Goal: Task Accomplishment & Management: Use online tool/utility

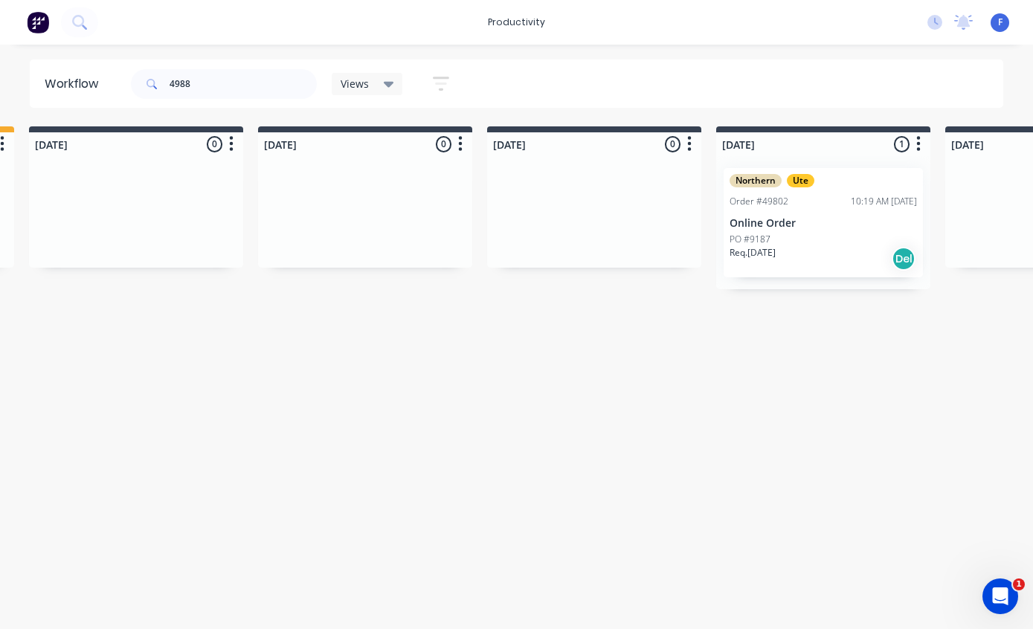
type input "49887"
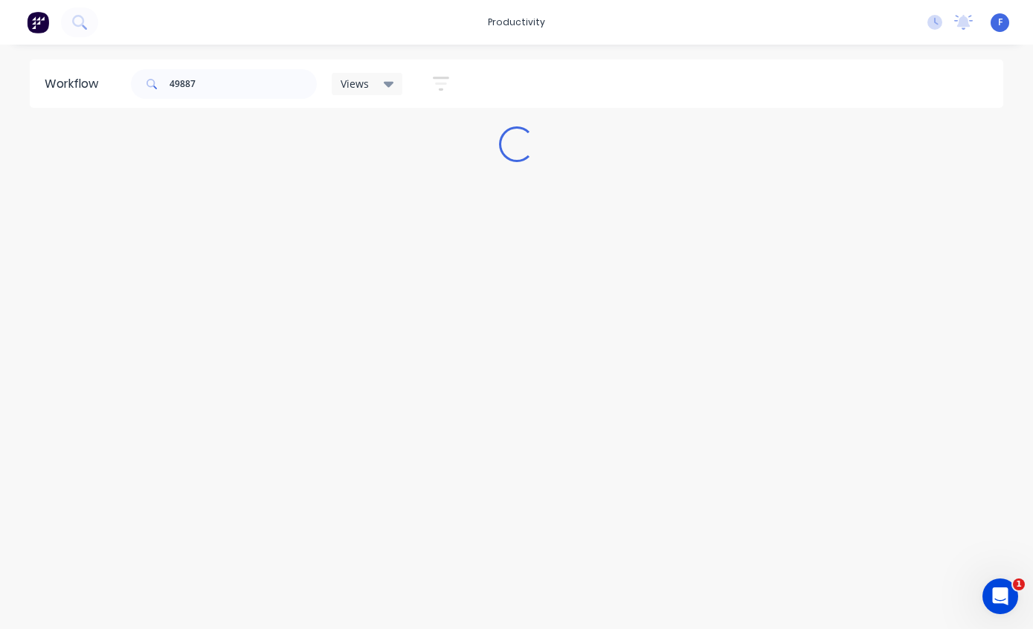
scroll to position [30, 0]
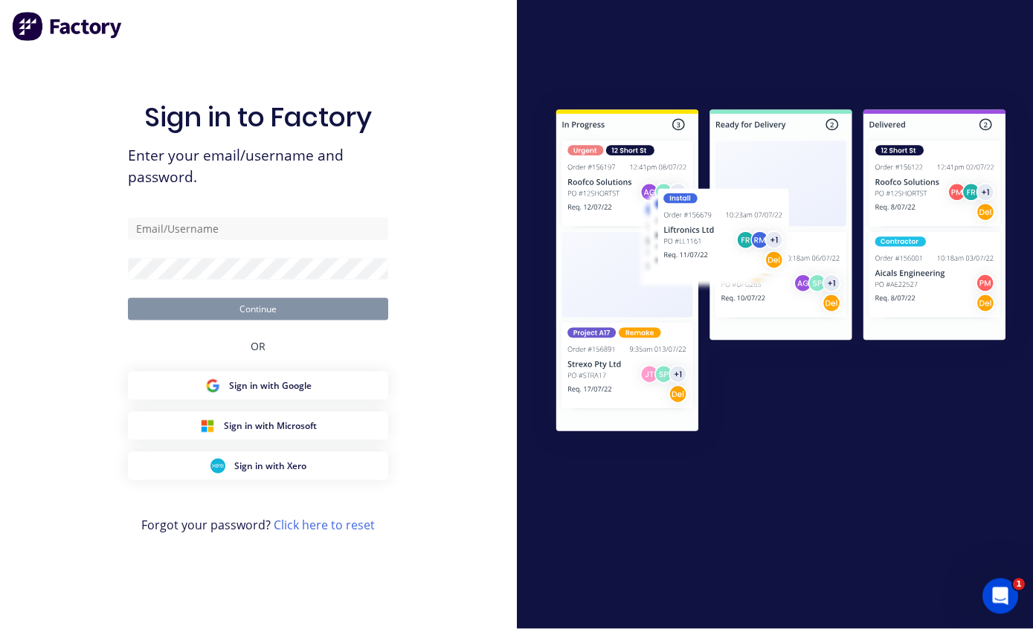
click at [311, 240] on input "text" at bounding box center [258, 229] width 260 height 22
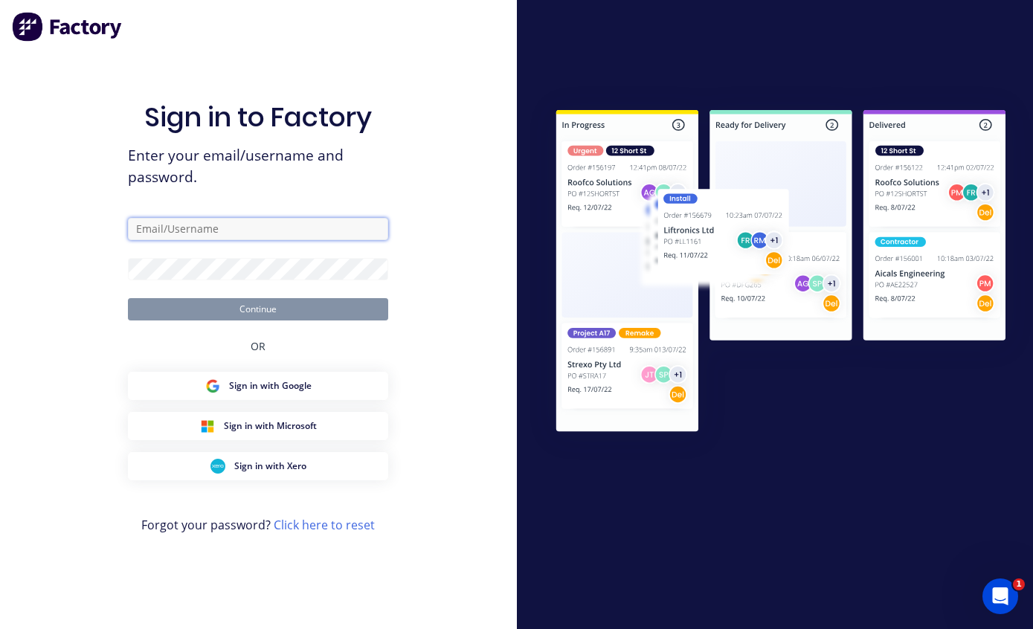
type input "[EMAIL_ADDRESS][DOMAIN_NAME]"
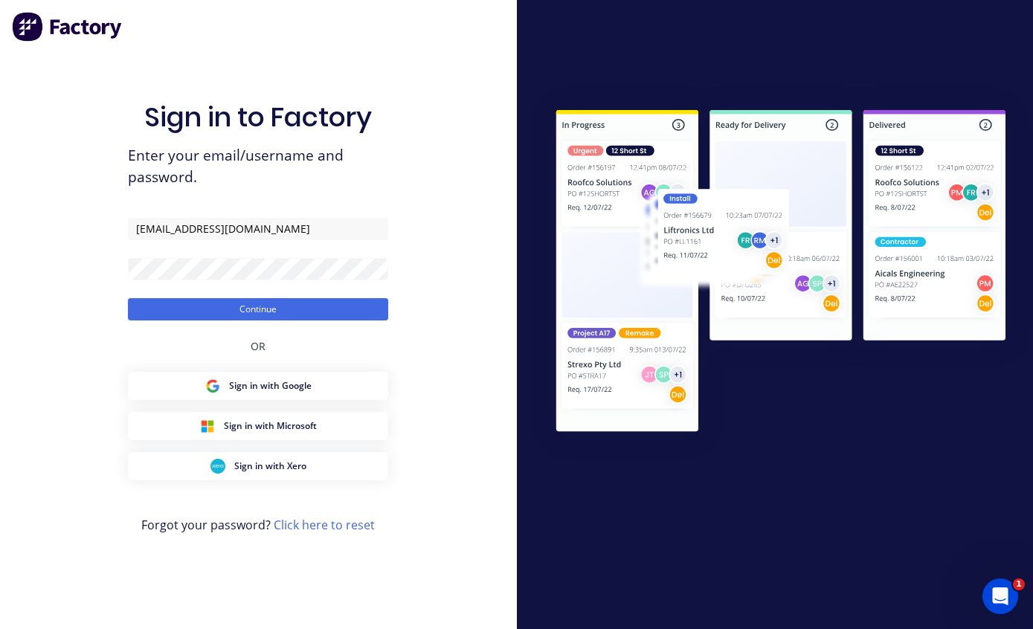
click at [315, 320] on button "Continue" at bounding box center [258, 309] width 260 height 22
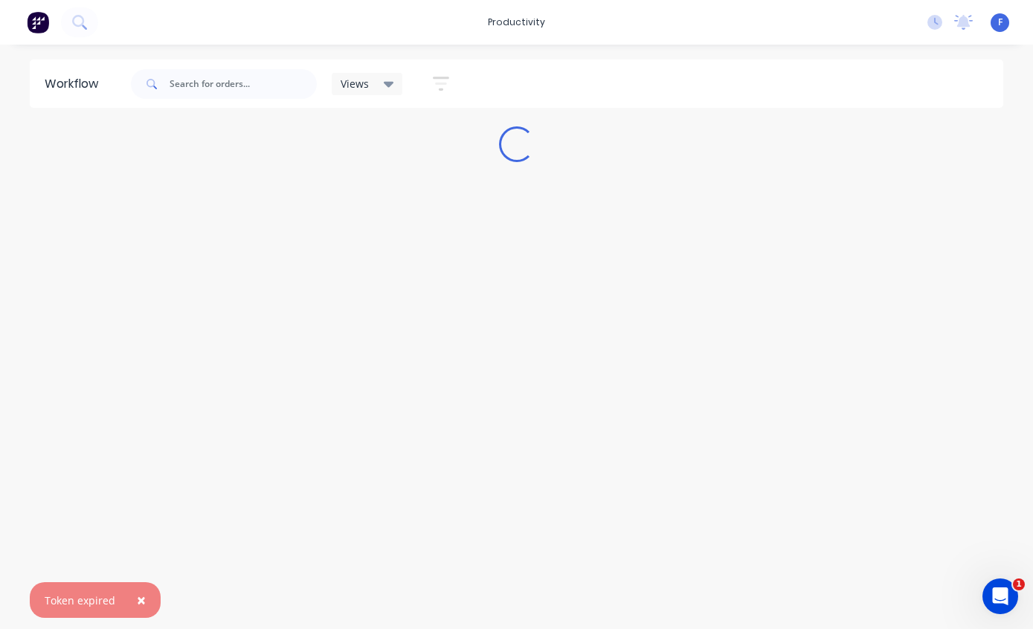
click at [138, 607] on span "×" at bounding box center [141, 599] width 9 height 21
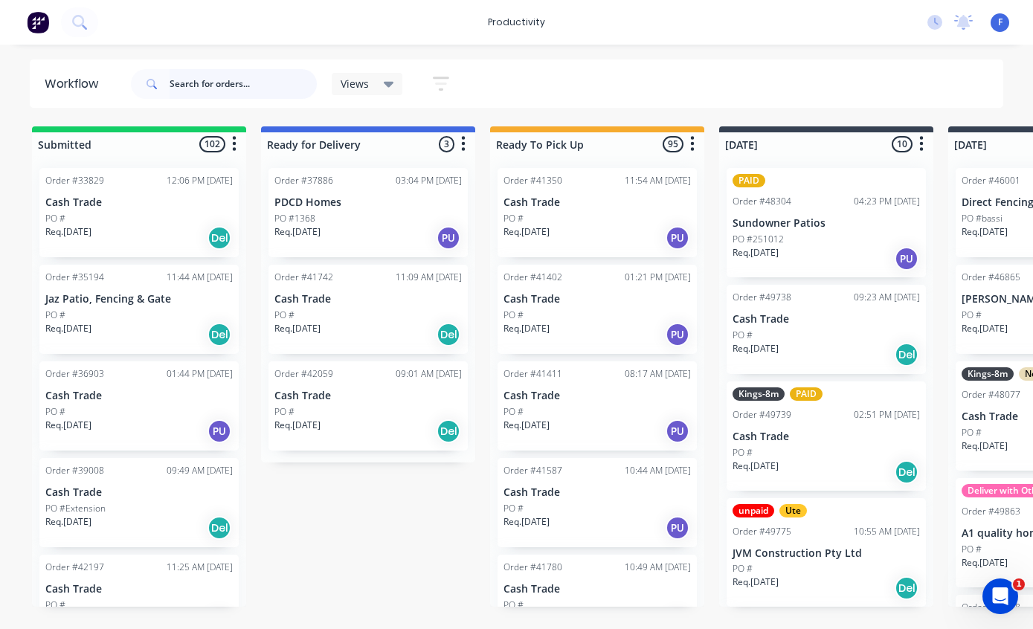
click at [223, 82] on input "text" at bounding box center [242, 84] width 147 height 30
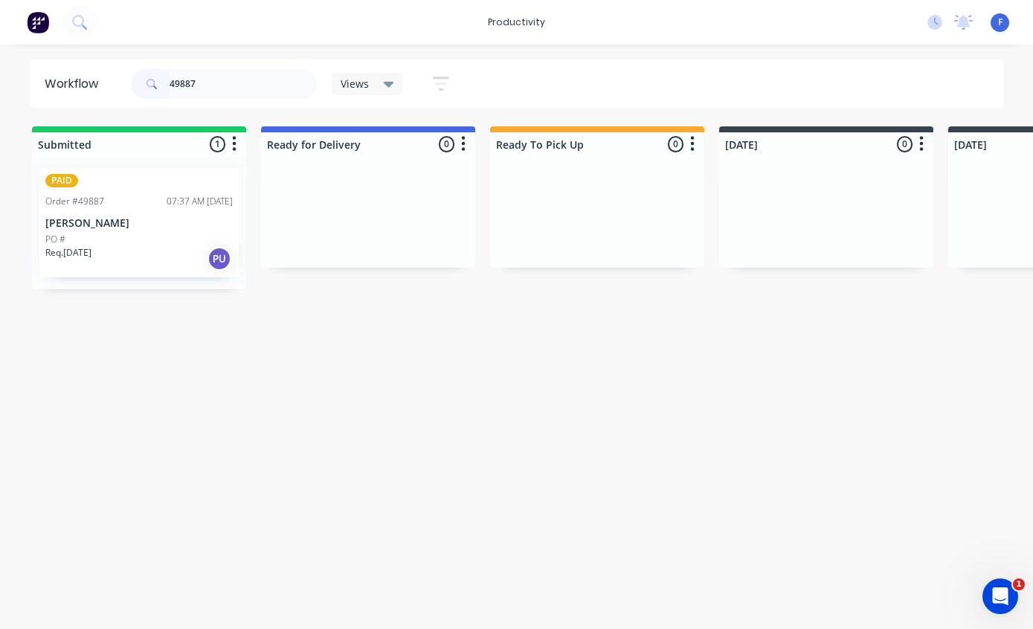
click at [117, 197] on div "Order #49887 07:37 AM [DATE]" at bounding box center [138, 201] width 187 height 13
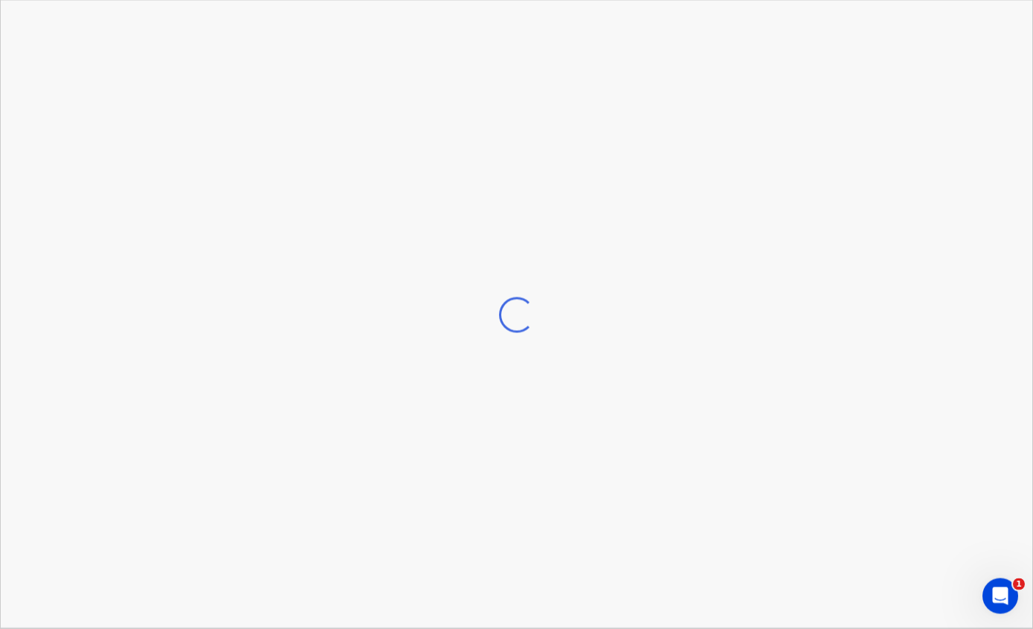
scroll to position [1, 0]
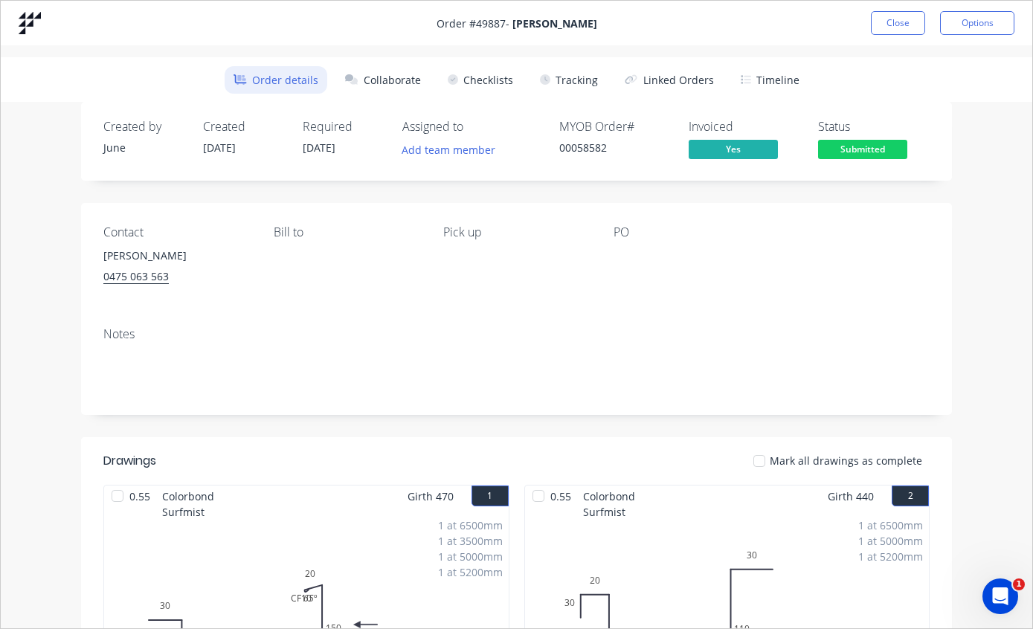
click at [571, 67] on button "Tracking" at bounding box center [569, 80] width 76 height 28
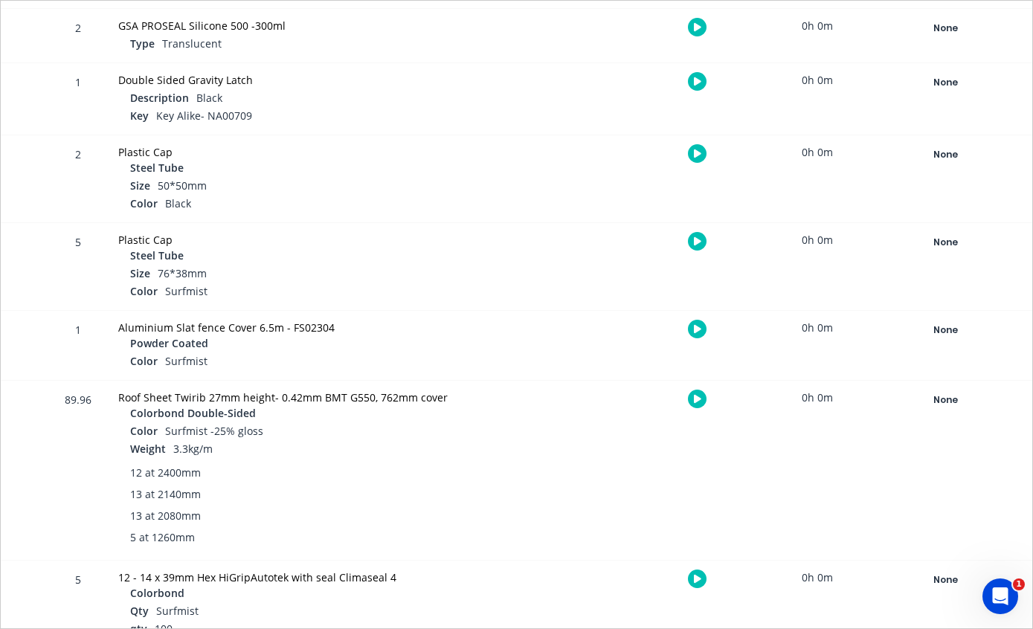
scroll to position [1244, 0]
click at [948, 402] on div "None" at bounding box center [944, 400] width 107 height 19
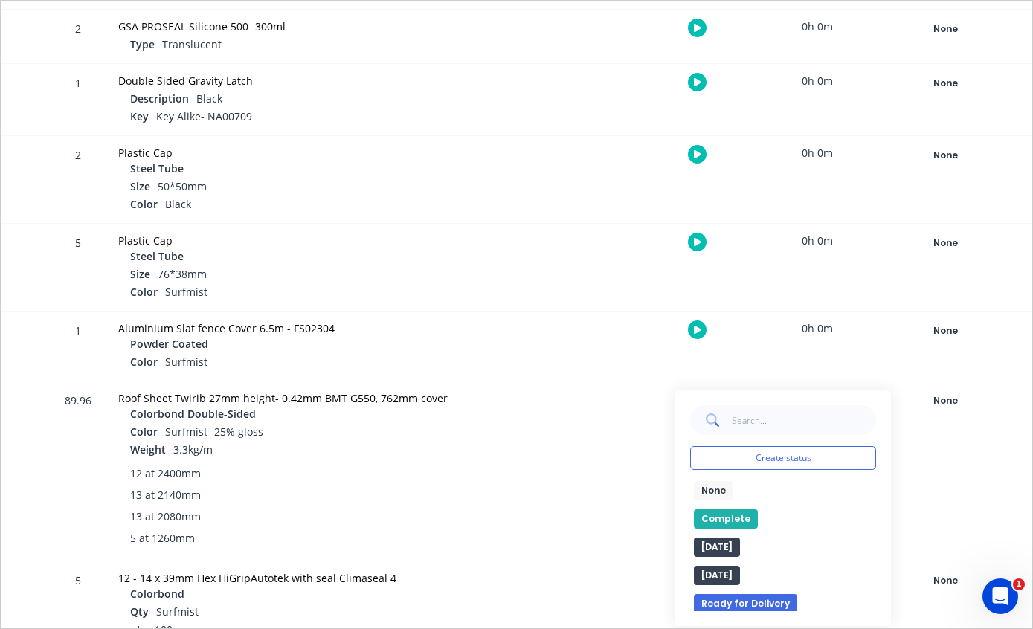
click at [730, 519] on button "Complete" at bounding box center [726, 518] width 64 height 19
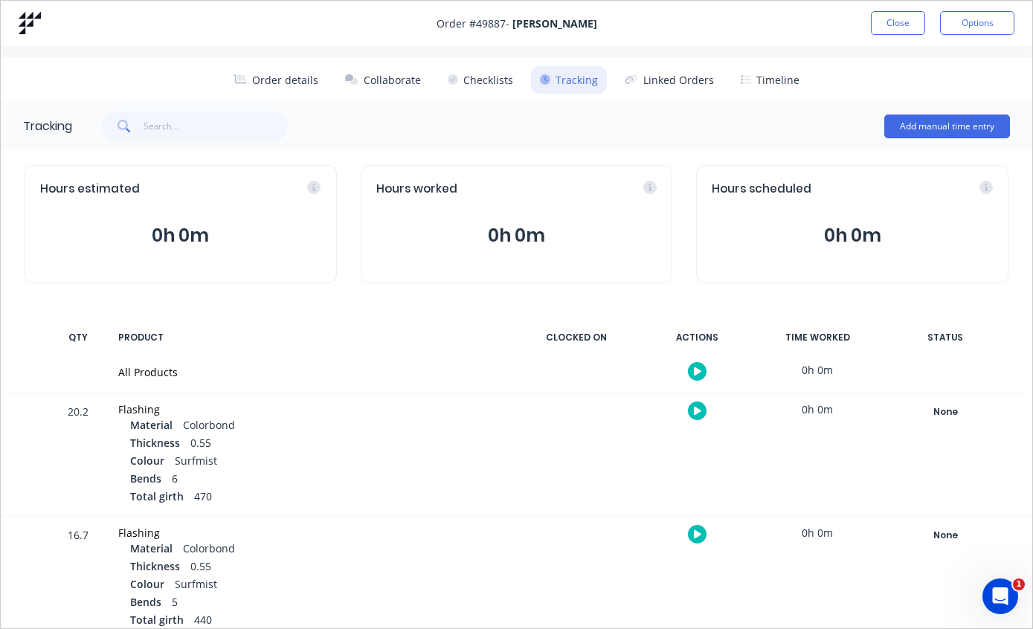
scroll to position [0, 0]
click at [902, 19] on button "Close" at bounding box center [897, 23] width 54 height 24
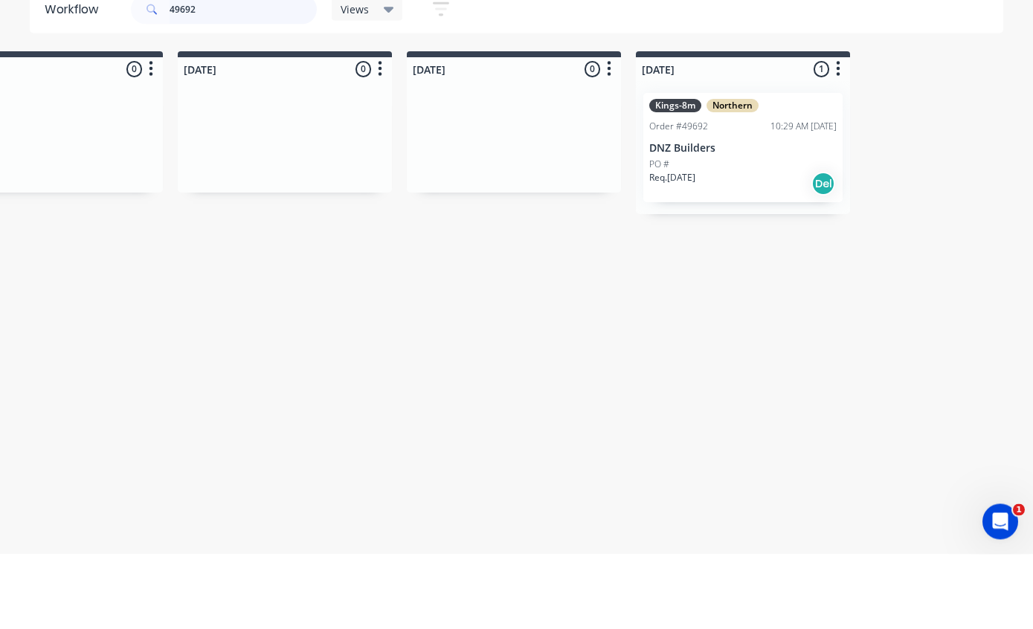
scroll to position [0, 999]
type input "49692"
click at [717, 217] on p "DNZ Builders" at bounding box center [742, 223] width 187 height 13
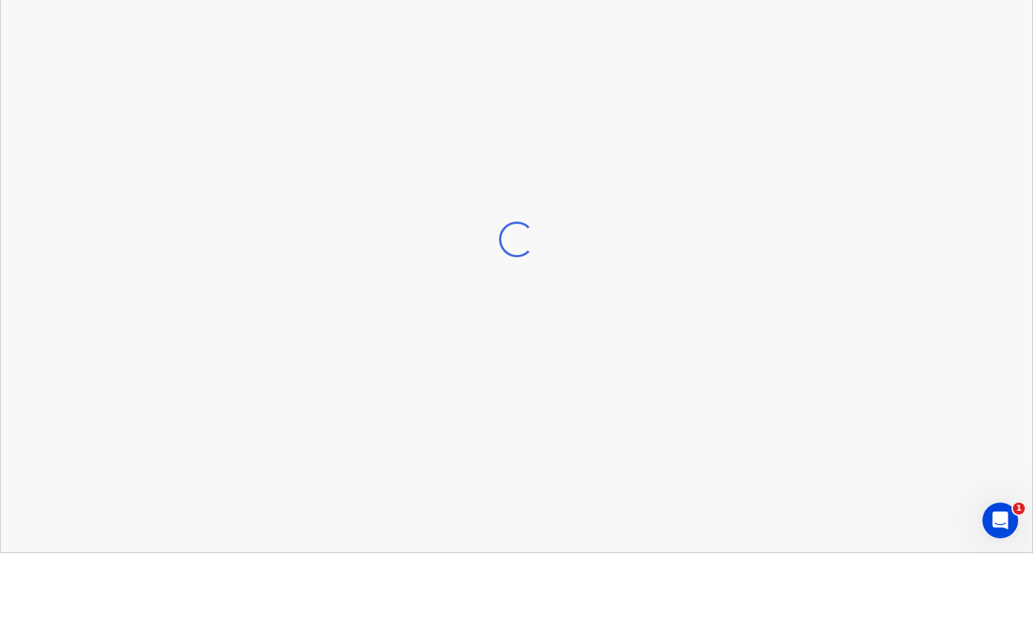
scroll to position [30, 999]
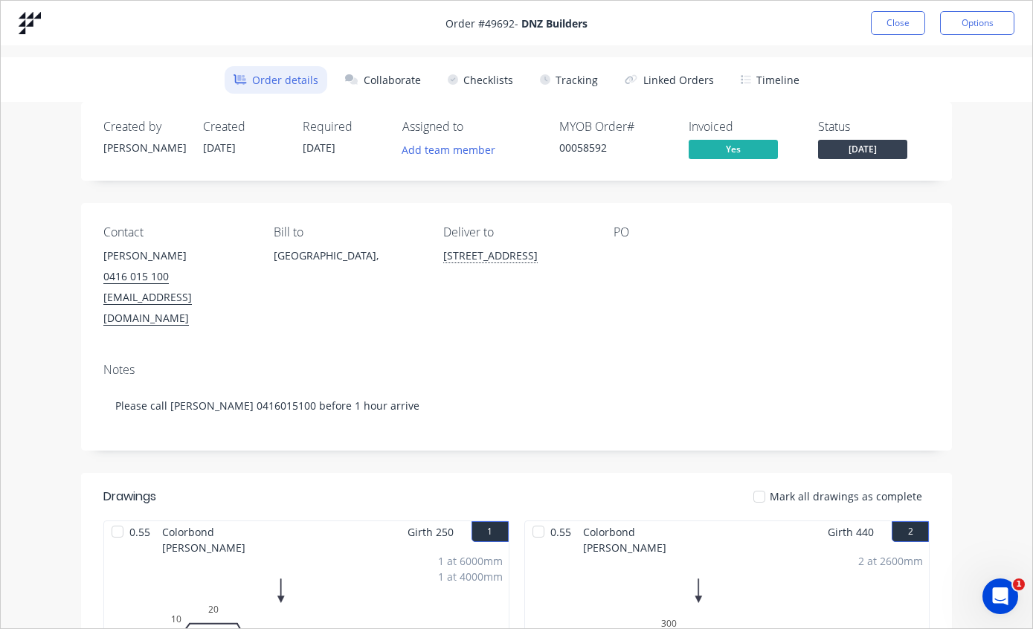
click at [586, 71] on button "Tracking" at bounding box center [569, 80] width 76 height 28
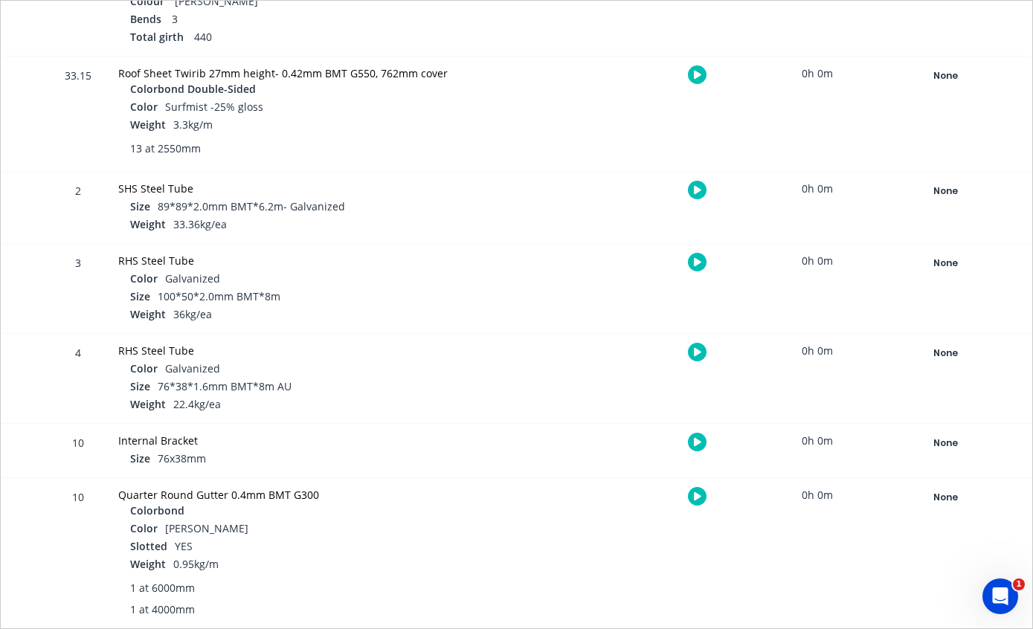
scroll to position [557, 0]
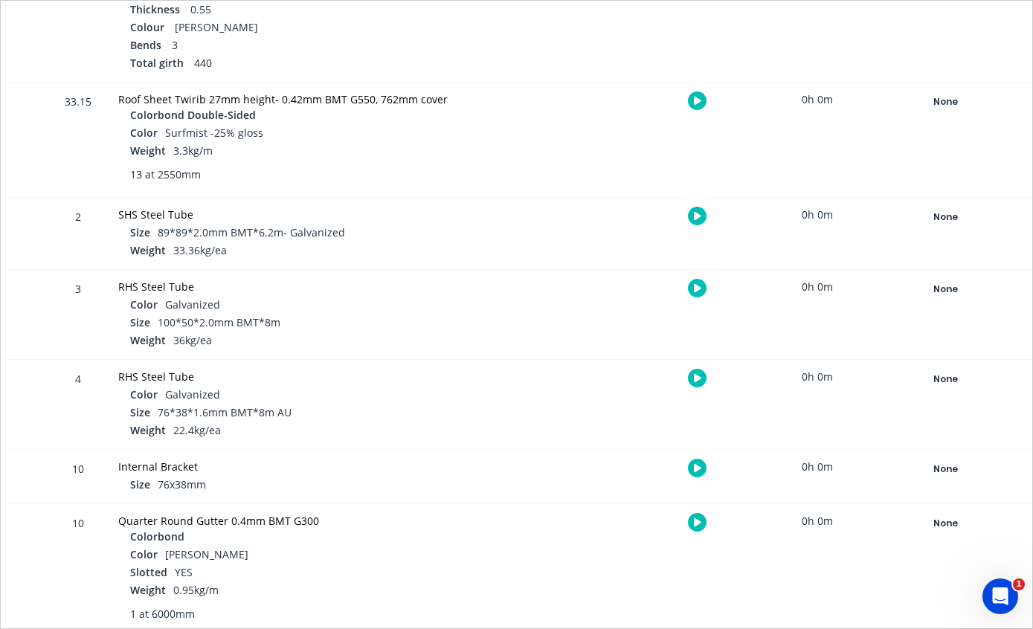
click at [945, 97] on div "None" at bounding box center [944, 101] width 107 height 19
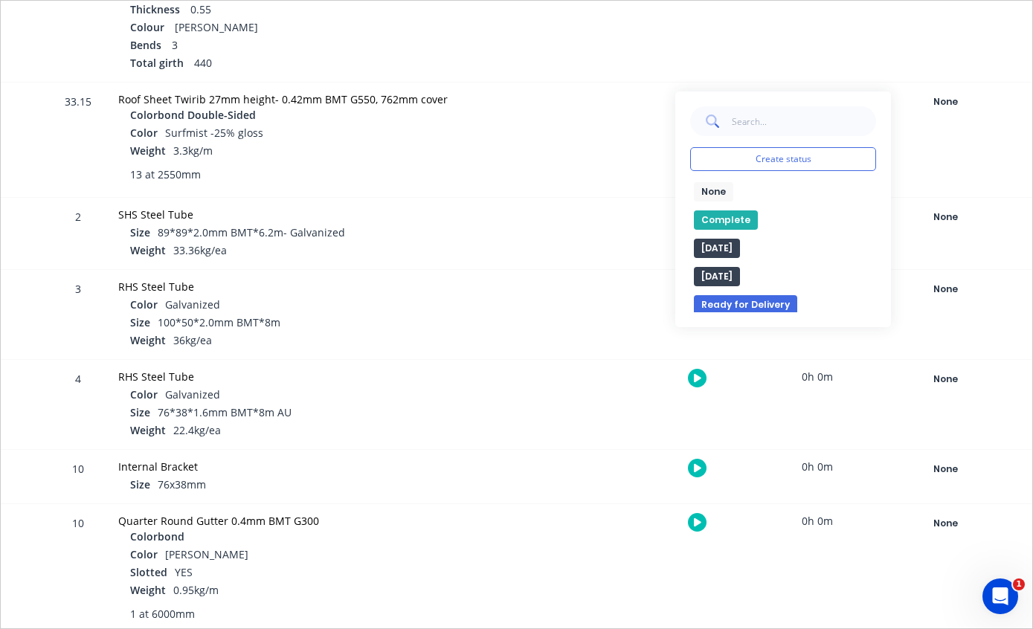
click at [721, 216] on button "Complete" at bounding box center [726, 219] width 64 height 19
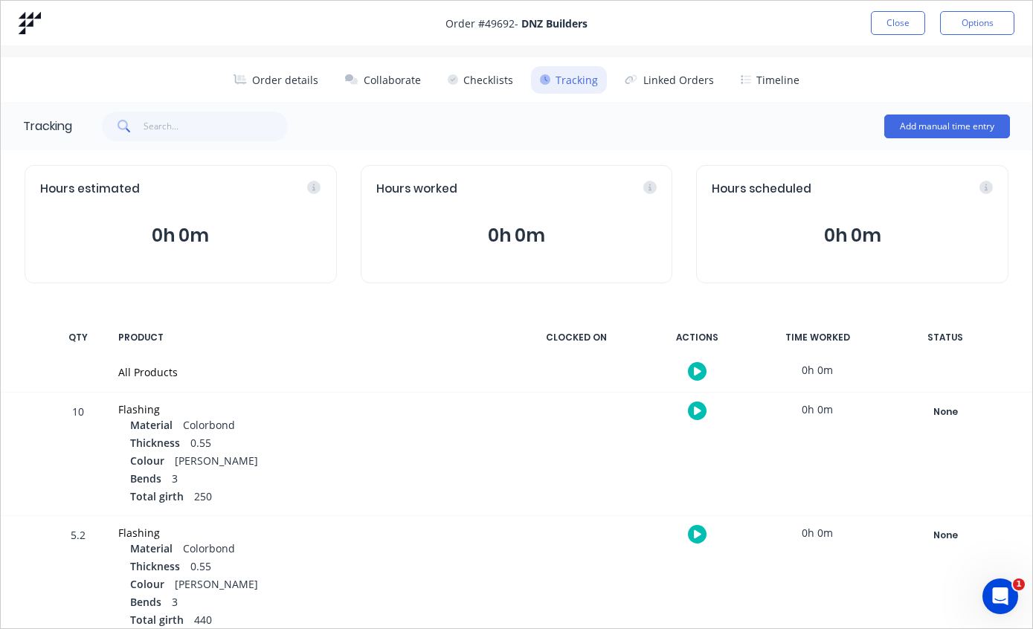
scroll to position [0, 0]
click at [902, 25] on button "Close" at bounding box center [897, 23] width 54 height 24
